Goal: Task Accomplishment & Management: Manage account settings

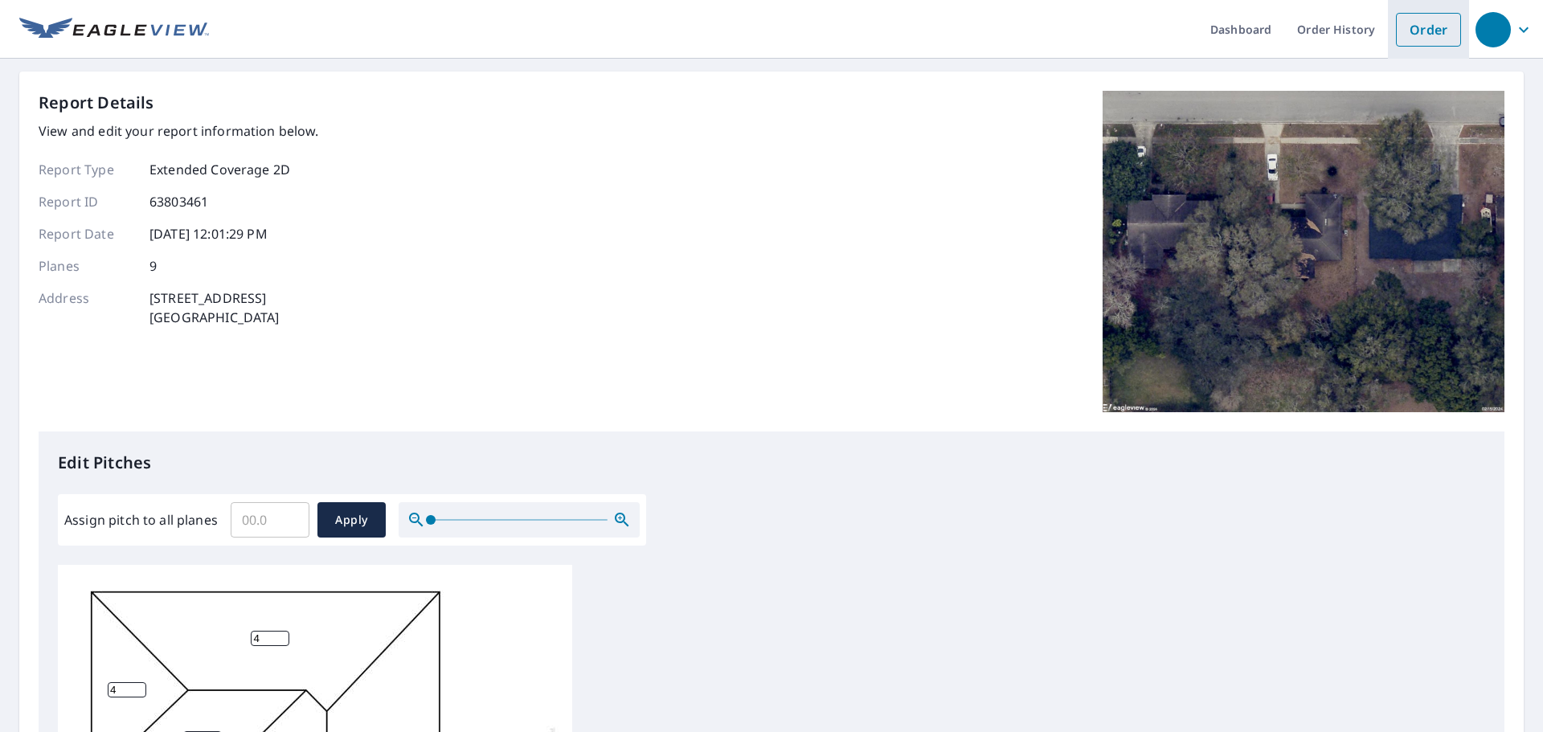
click at [1439, 42] on link "Order" at bounding box center [1428, 30] width 65 height 34
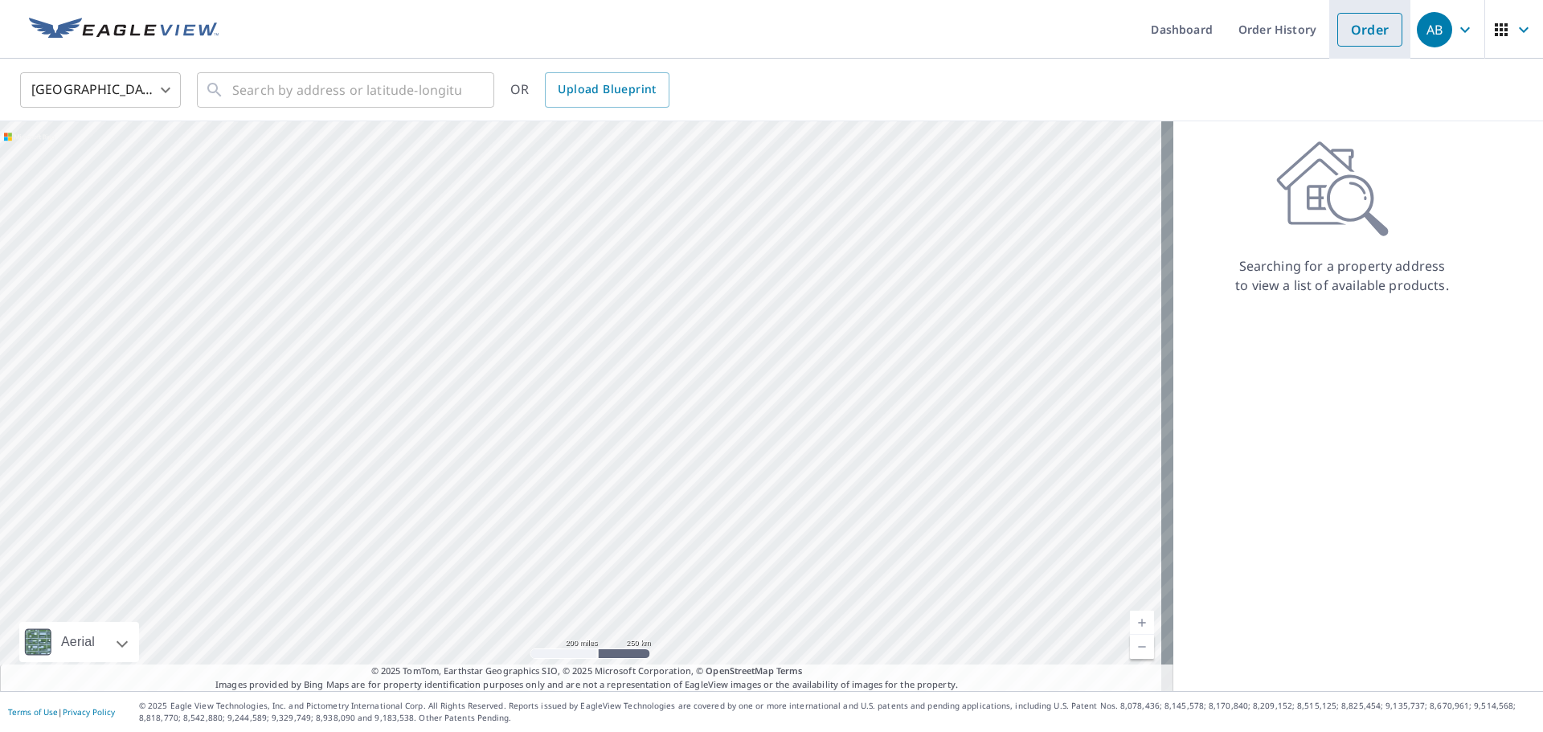
click at [1361, 35] on link "Order" at bounding box center [1370, 30] width 65 height 34
click at [1457, 36] on icon "button" at bounding box center [1465, 29] width 19 height 19
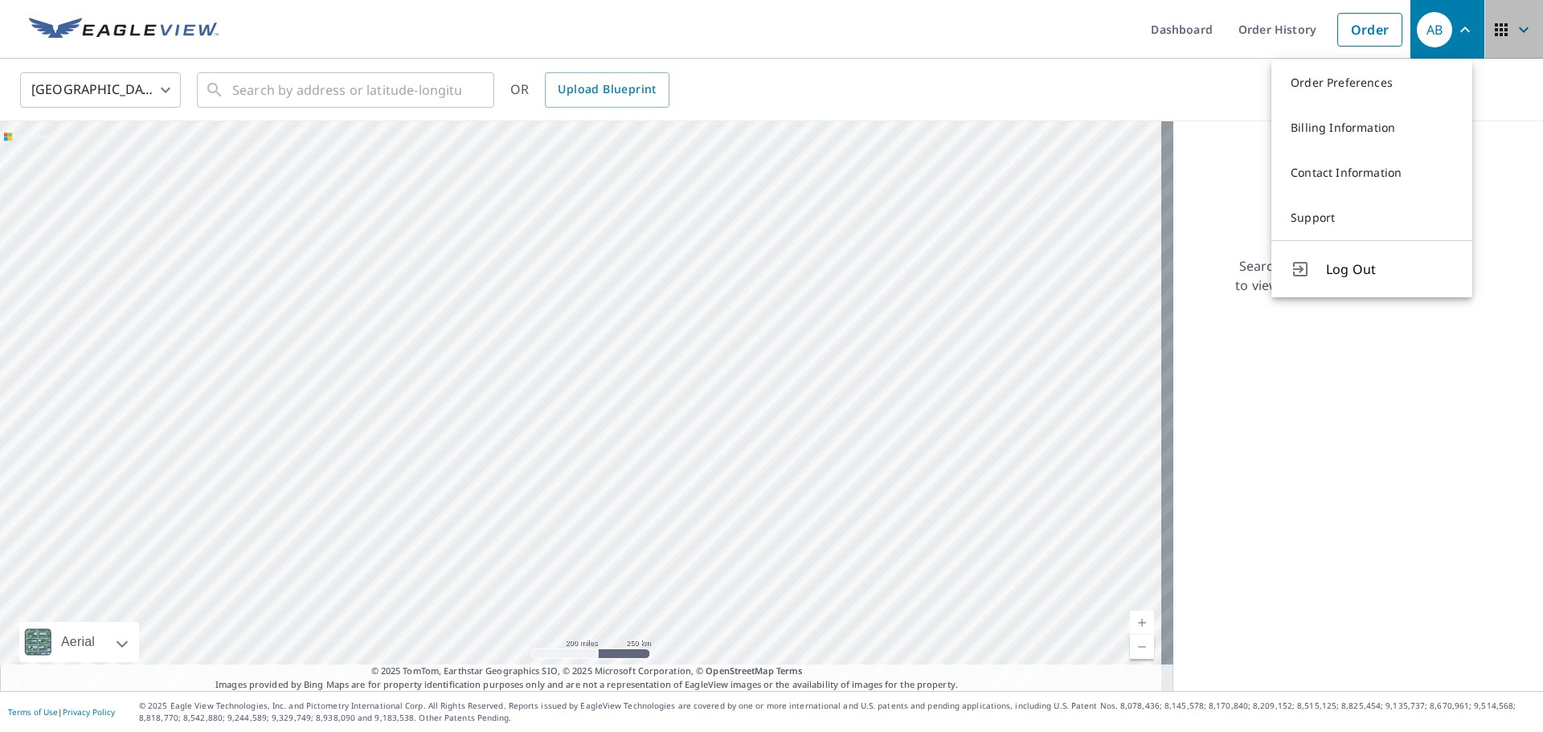
click at [1522, 41] on span "button" at bounding box center [1514, 29] width 45 height 39
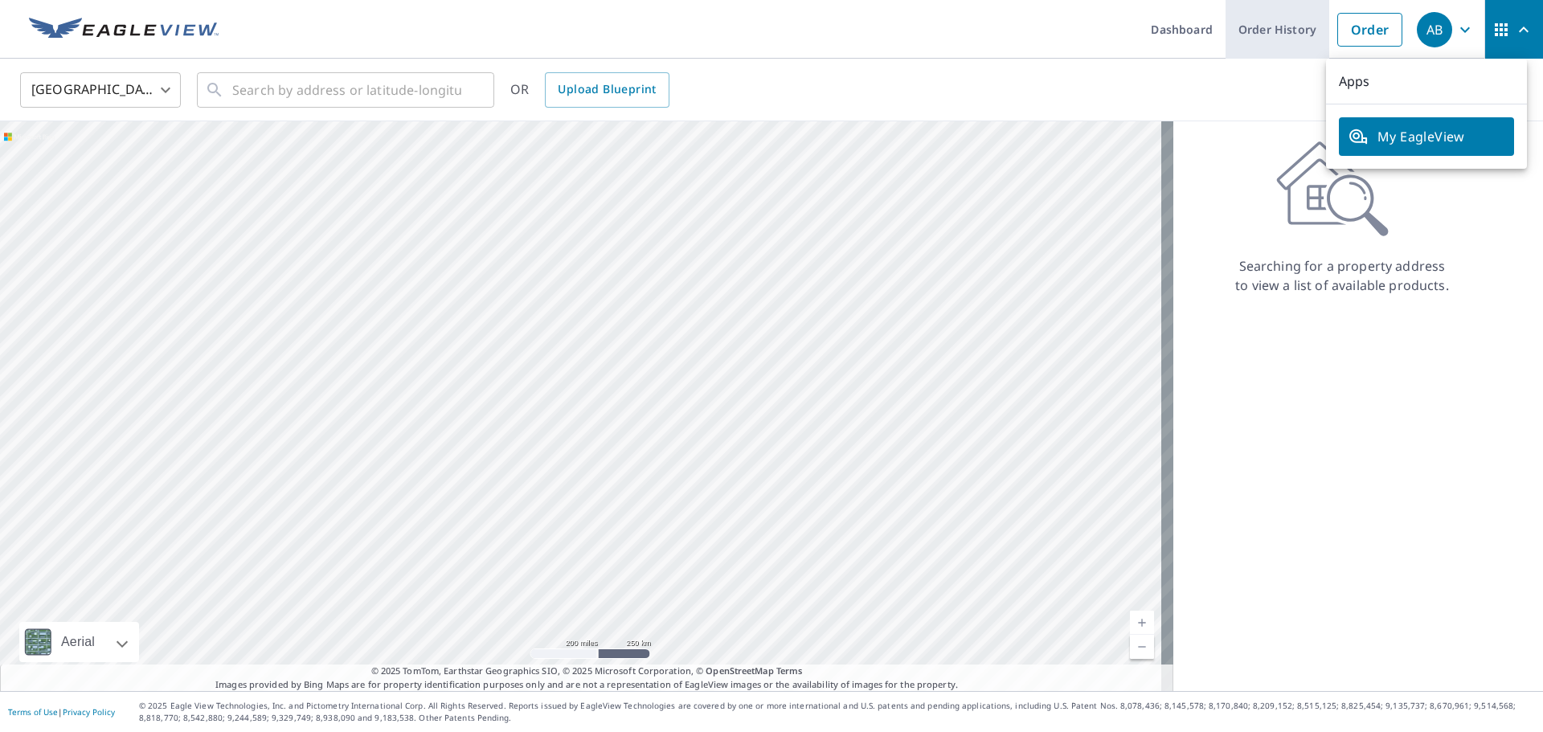
click at [1239, 36] on link "Order History" at bounding box center [1278, 29] width 104 height 59
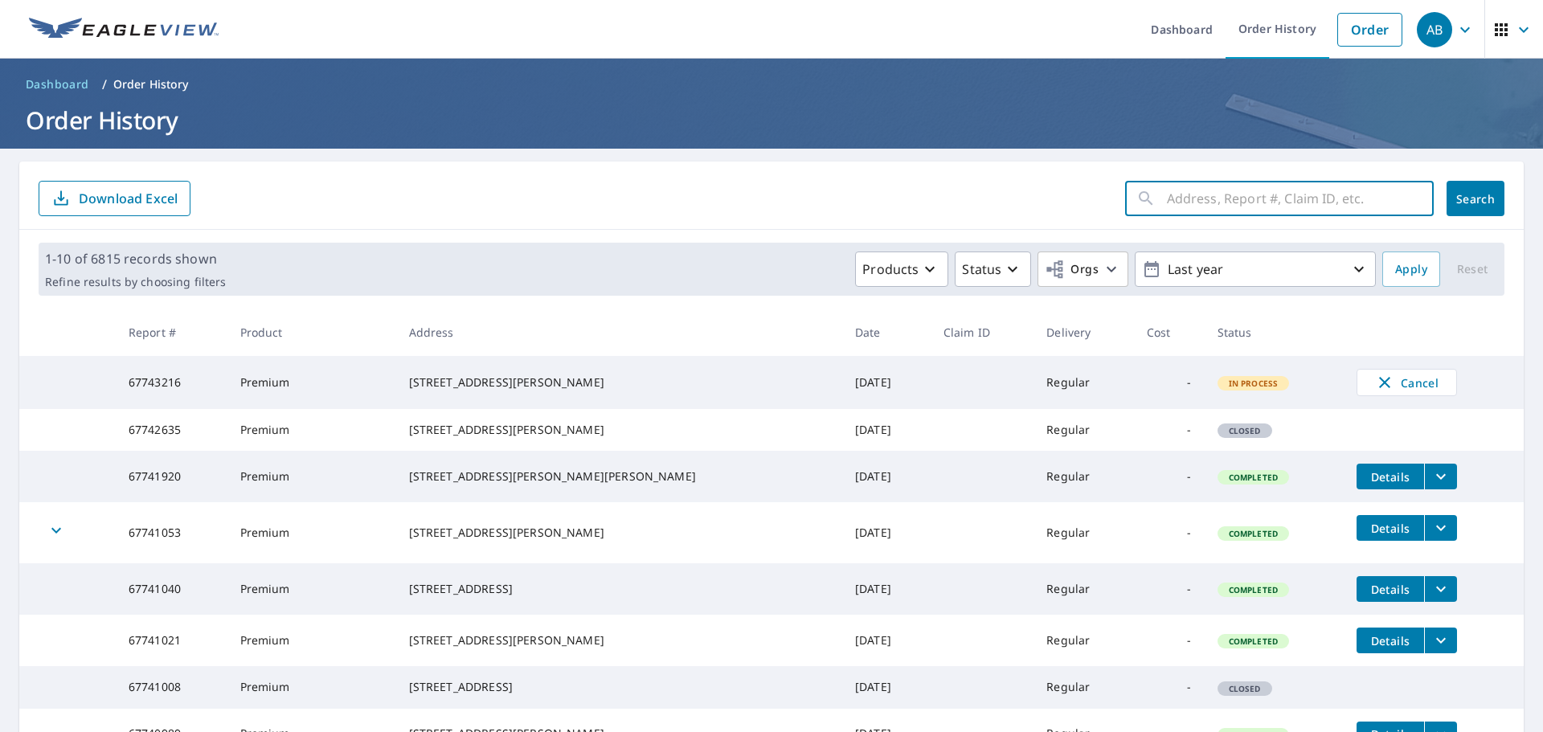
click at [1261, 198] on input "text" at bounding box center [1300, 198] width 267 height 45
